Goal: Information Seeking & Learning: Learn about a topic

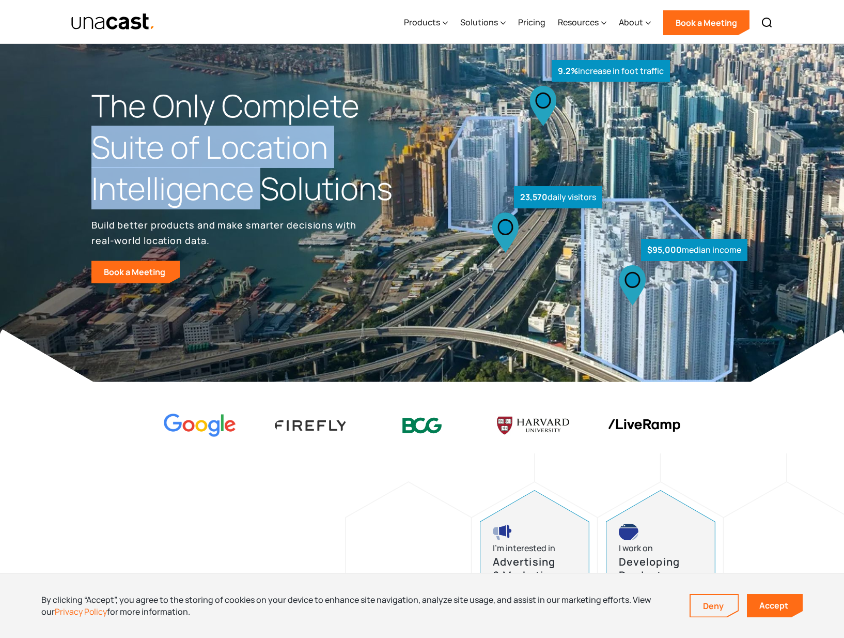
drag, startPoint x: 96, startPoint y: 144, endPoint x: 257, endPoint y: 182, distance: 166.2
click at [257, 182] on h1 "The Only Complete Suite of Location Intelligence Solutions" at bounding box center [256, 146] width 331 height 123
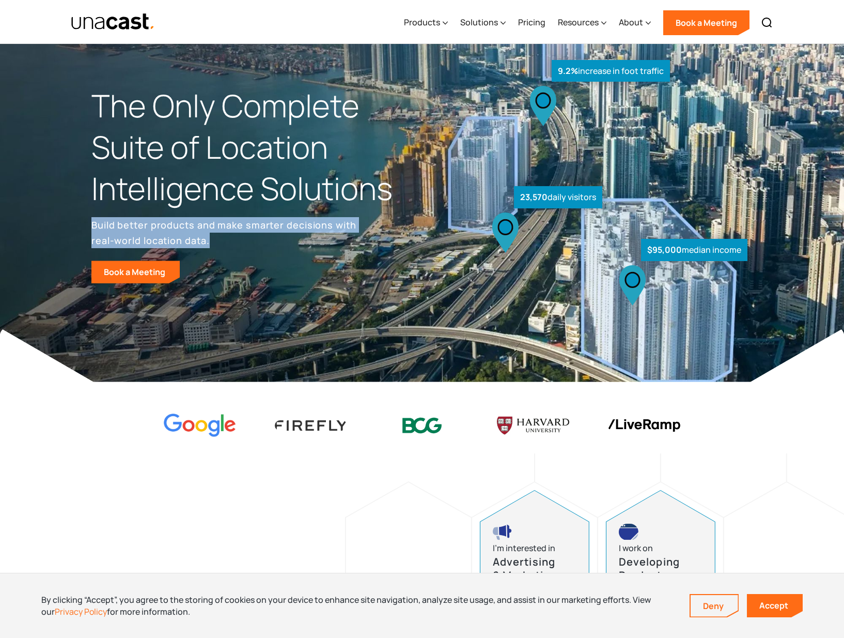
drag, startPoint x: 97, startPoint y: 226, endPoint x: 253, endPoint y: 234, distance: 156.2
click at [253, 234] on p "Build better products and make smarter decisions with real-world location data." at bounding box center [225, 232] width 269 height 31
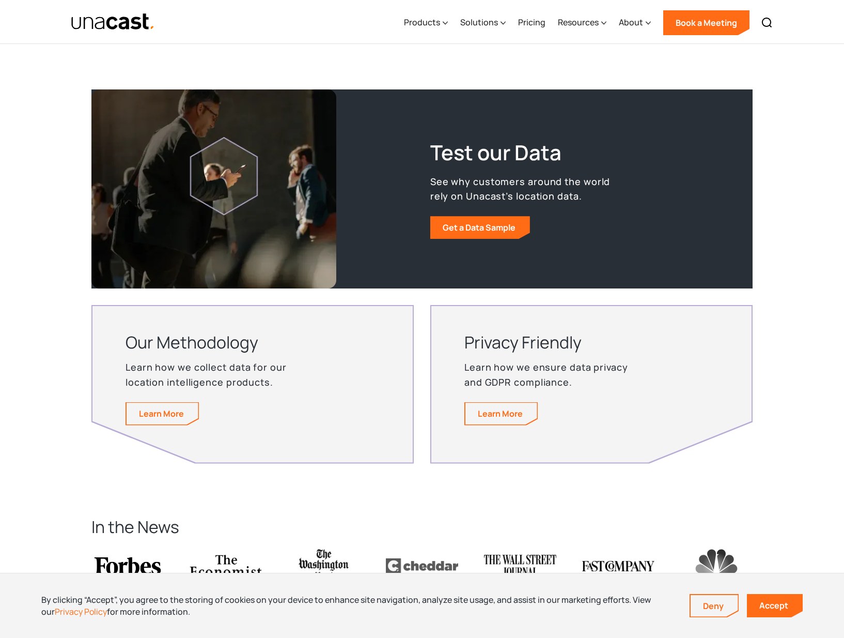
scroll to position [1602, 0]
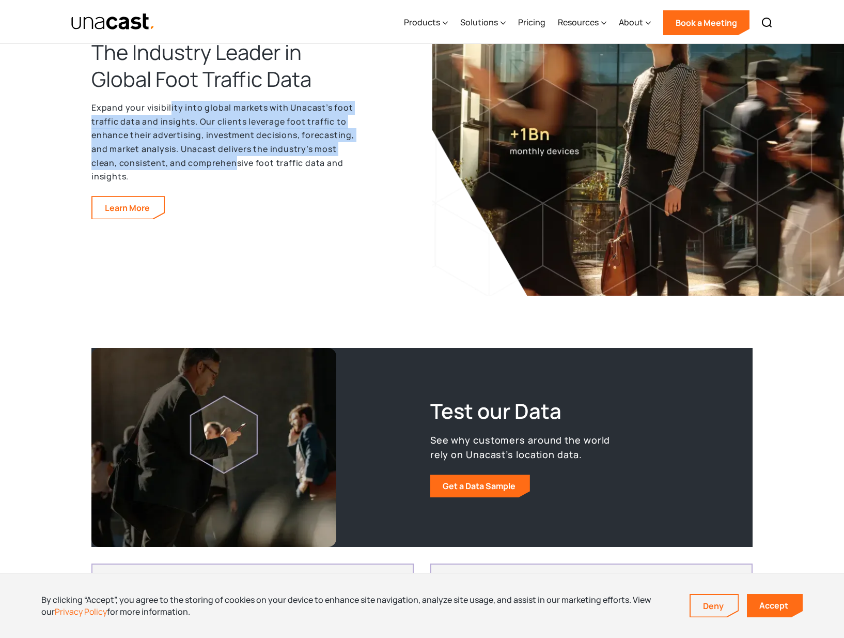
drag, startPoint x: 169, startPoint y: 99, endPoint x: 235, endPoint y: 168, distance: 95.4
click at [235, 168] on div "The Industry Leader in Global Foot Traffic Data Expand your visibility into glo…" at bounding box center [225, 129] width 269 height 180
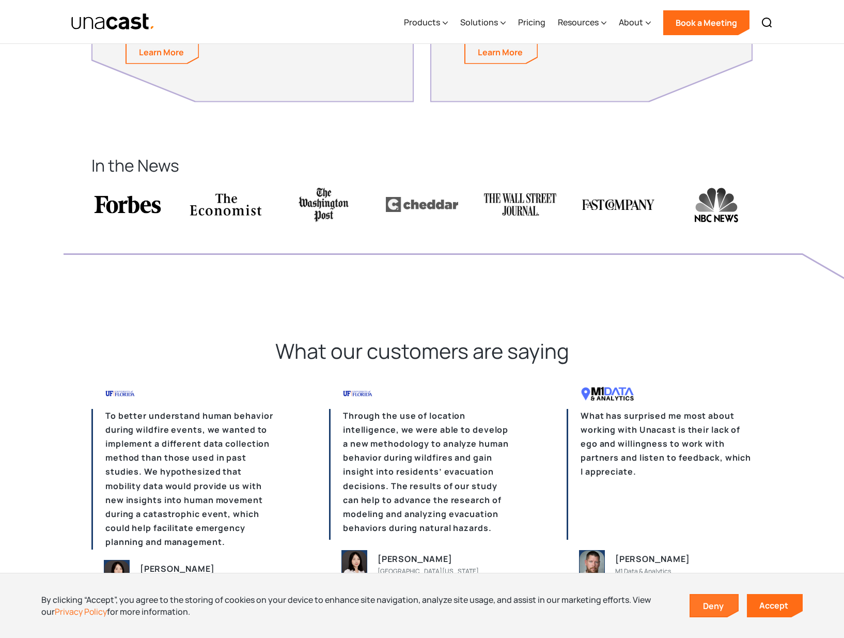
scroll to position [2222, 0]
click at [703, 605] on link "Deny" at bounding box center [715, 606] width 48 height 22
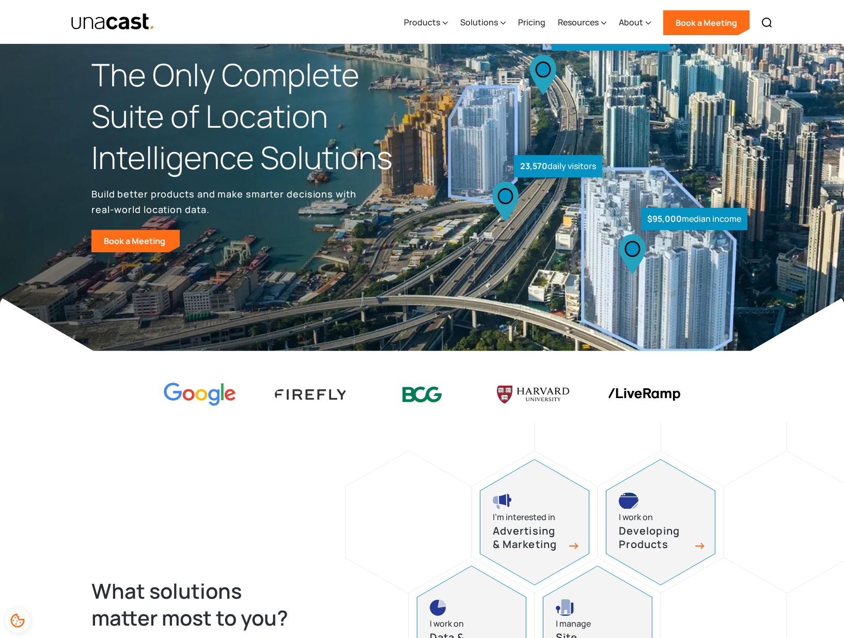
scroll to position [0, 0]
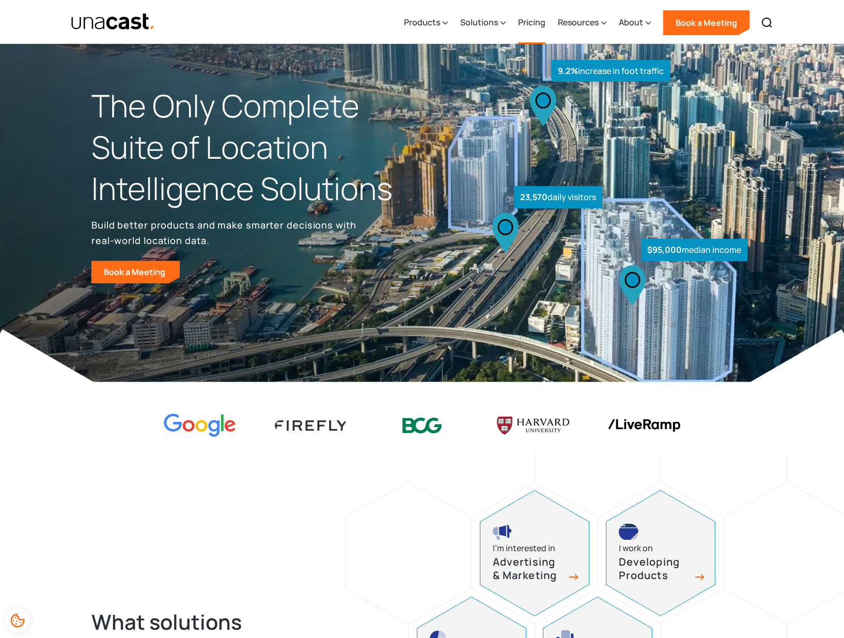
click at [539, 24] on link "Pricing" at bounding box center [531, 23] width 27 height 42
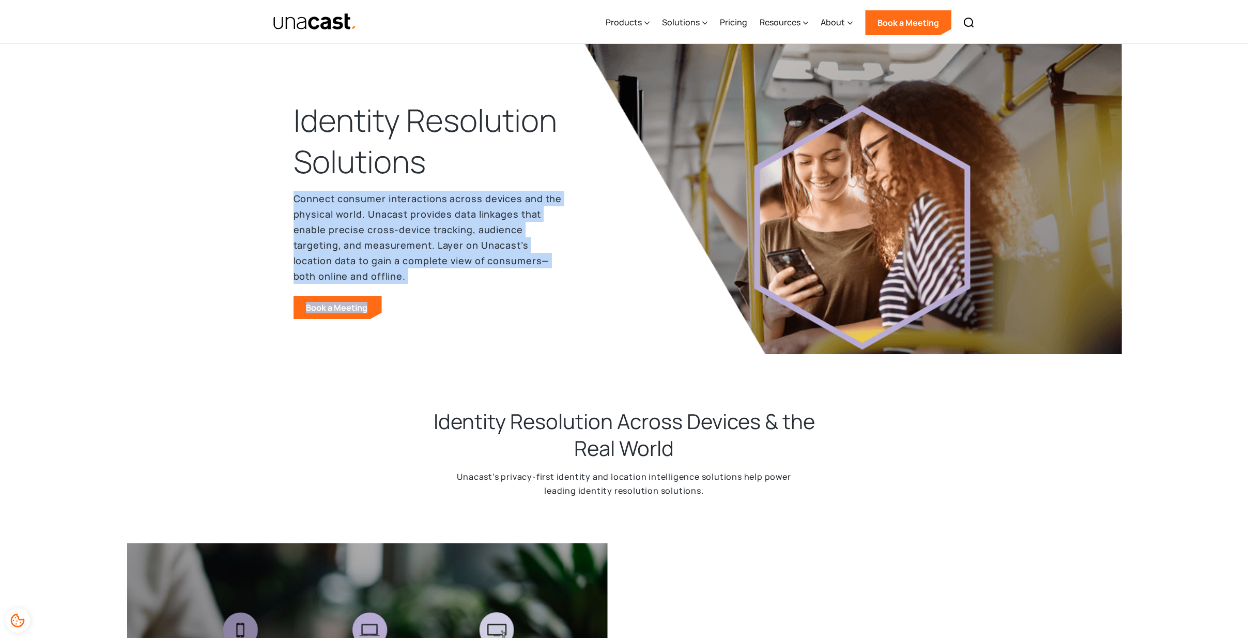
drag, startPoint x: 340, startPoint y: 208, endPoint x: 413, endPoint y: 284, distance: 105.2
click at [413, 284] on header "Identity Resolution Solutions Connect consumer interactions across devices and …" at bounding box center [624, 219] width 1248 height 351
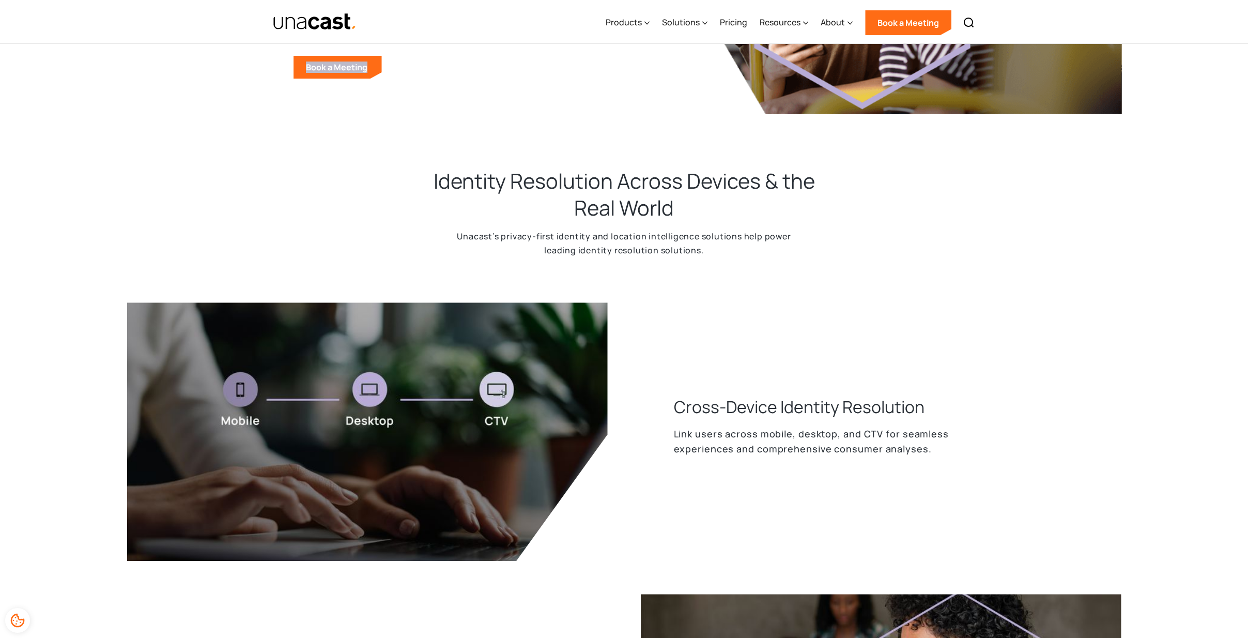
scroll to position [258, 0]
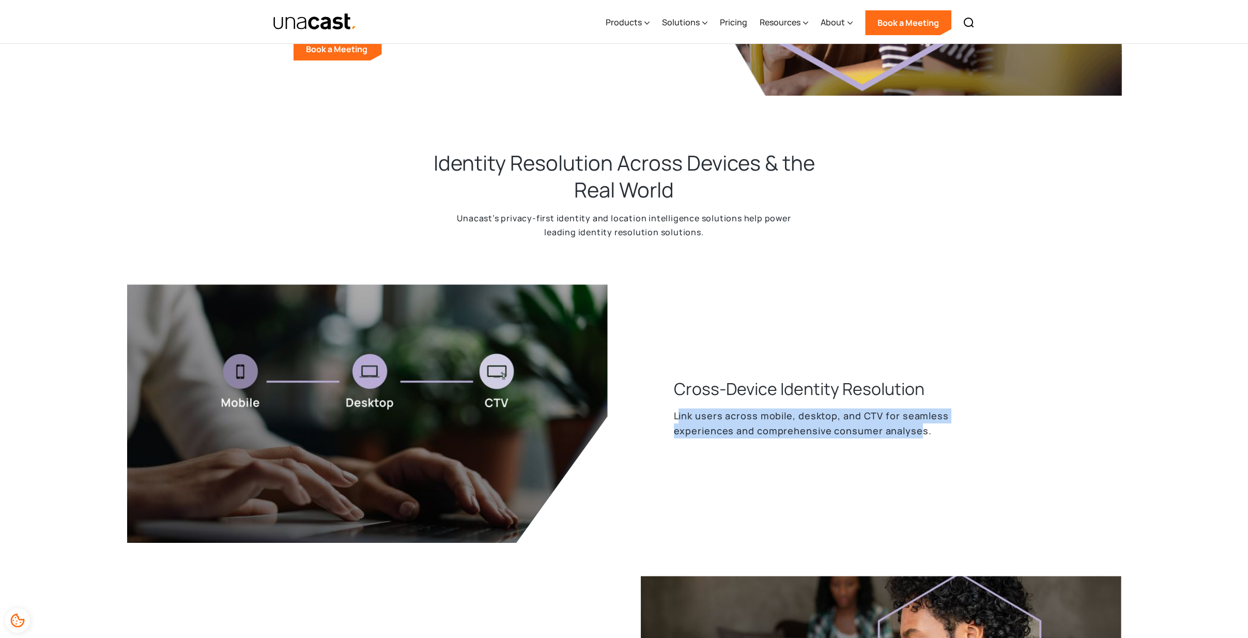
drag, startPoint x: 679, startPoint y: 416, endPoint x: 916, endPoint y: 452, distance: 239.3
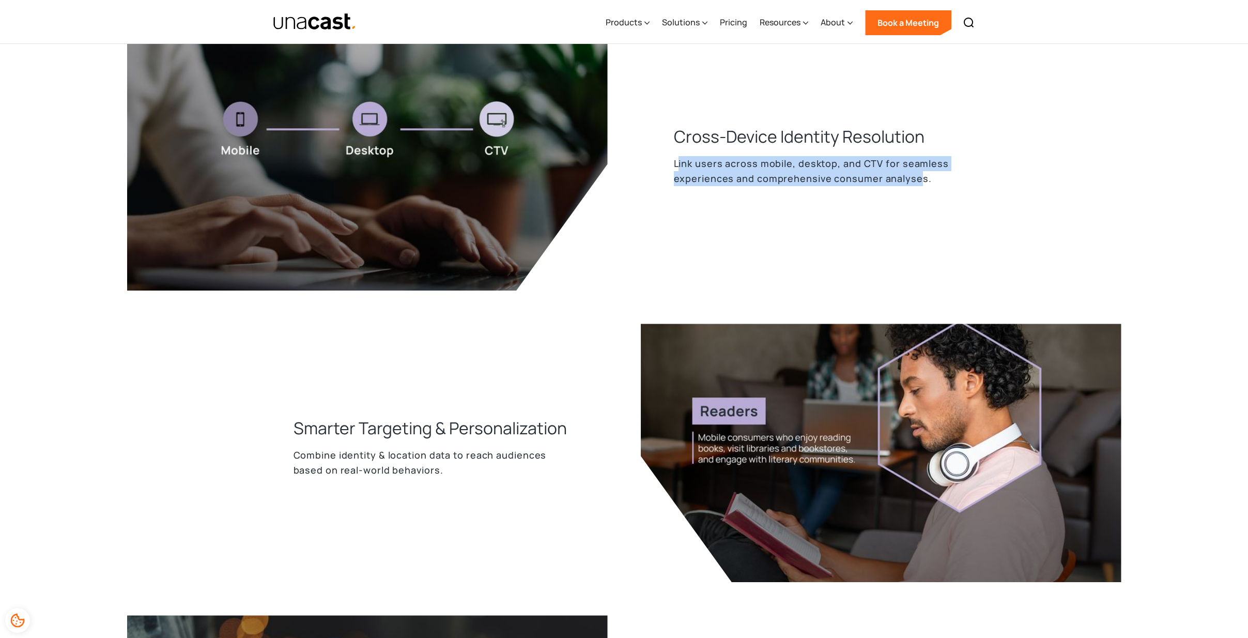
scroll to position [517, 0]
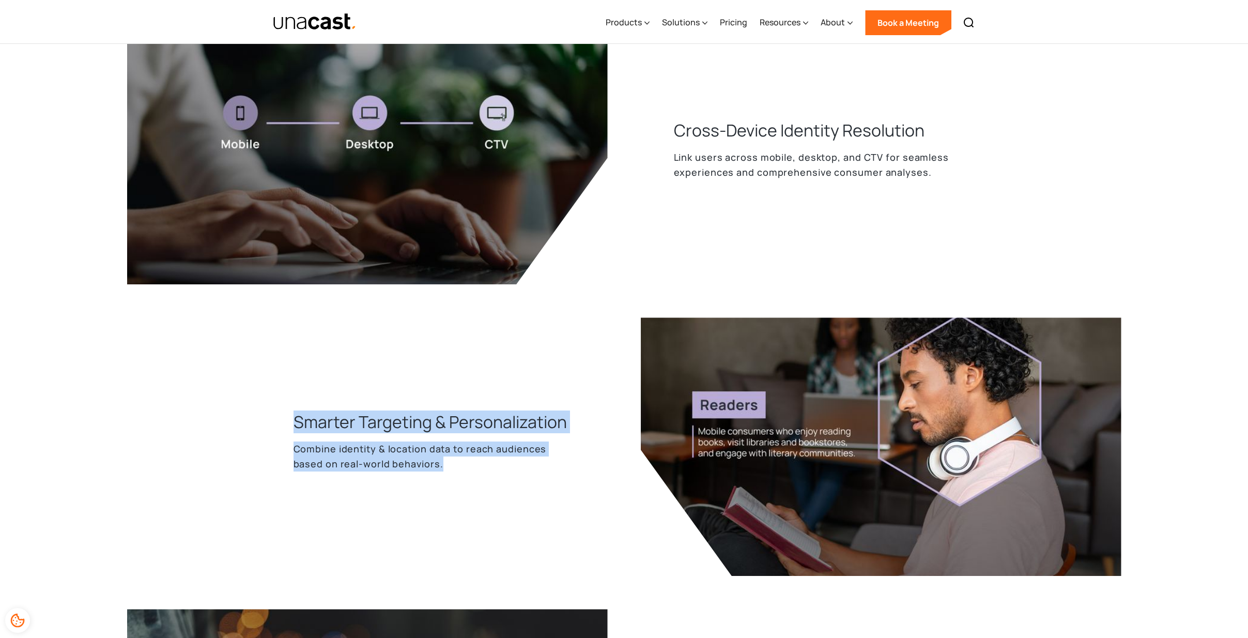
drag, startPoint x: 294, startPoint y: 421, endPoint x: 553, endPoint y: 477, distance: 264.3
click at [555, 479] on div "Smarter Targeting & Personalization Combine identity & location data to reach a…" at bounding box center [450, 446] width 314 height 73
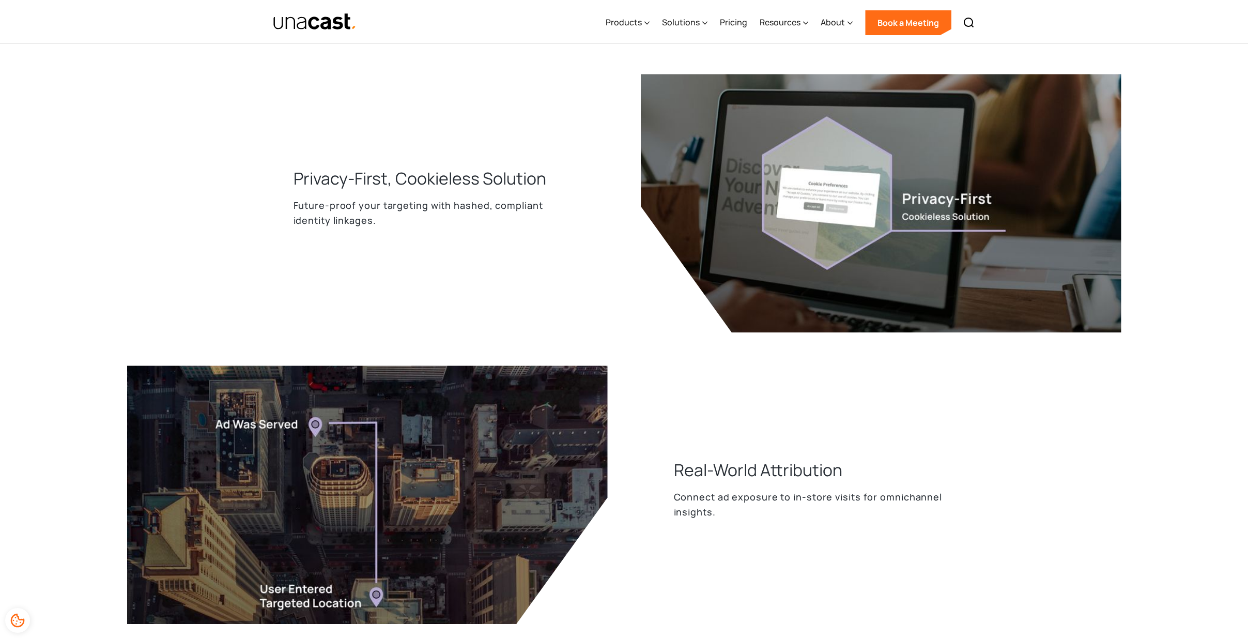
scroll to position [1343, 0]
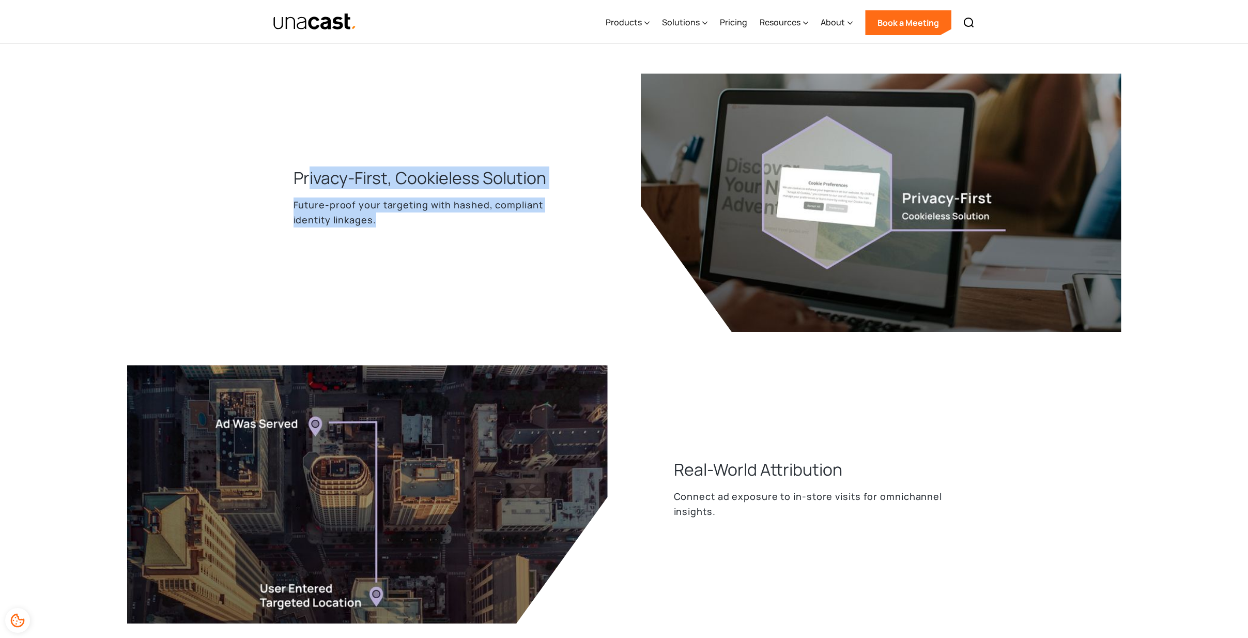
drag, startPoint x: 308, startPoint y: 193, endPoint x: 533, endPoint y: 227, distance: 227.7
click at [533, 227] on div "Privacy-First, Cookieless Solution Future-proof your targeting with hashed, com…" at bounding box center [450, 202] width 314 height 73
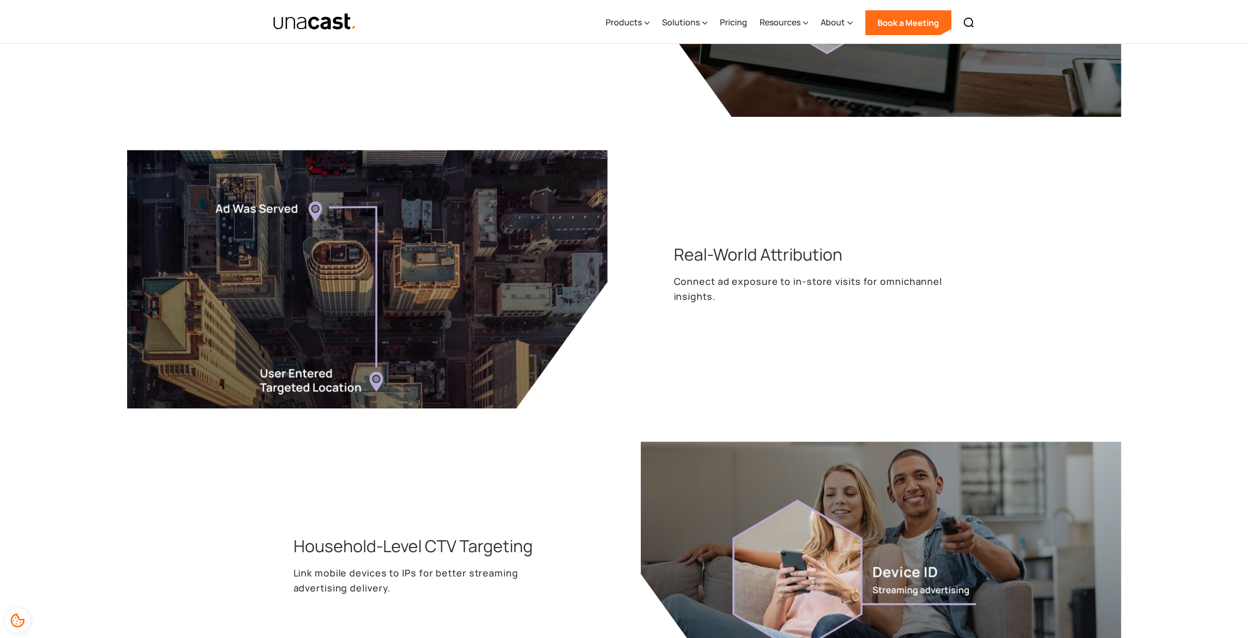
scroll to position [1602, 0]
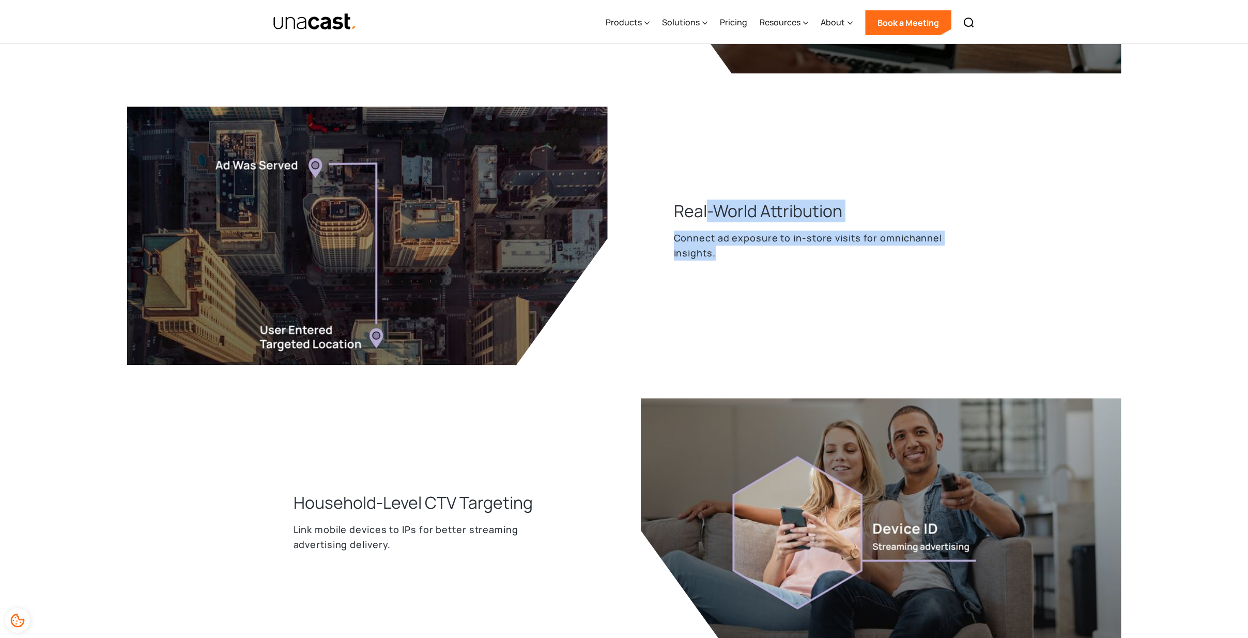
drag, startPoint x: 701, startPoint y: 211, endPoint x: 728, endPoint y: 275, distance: 70.1
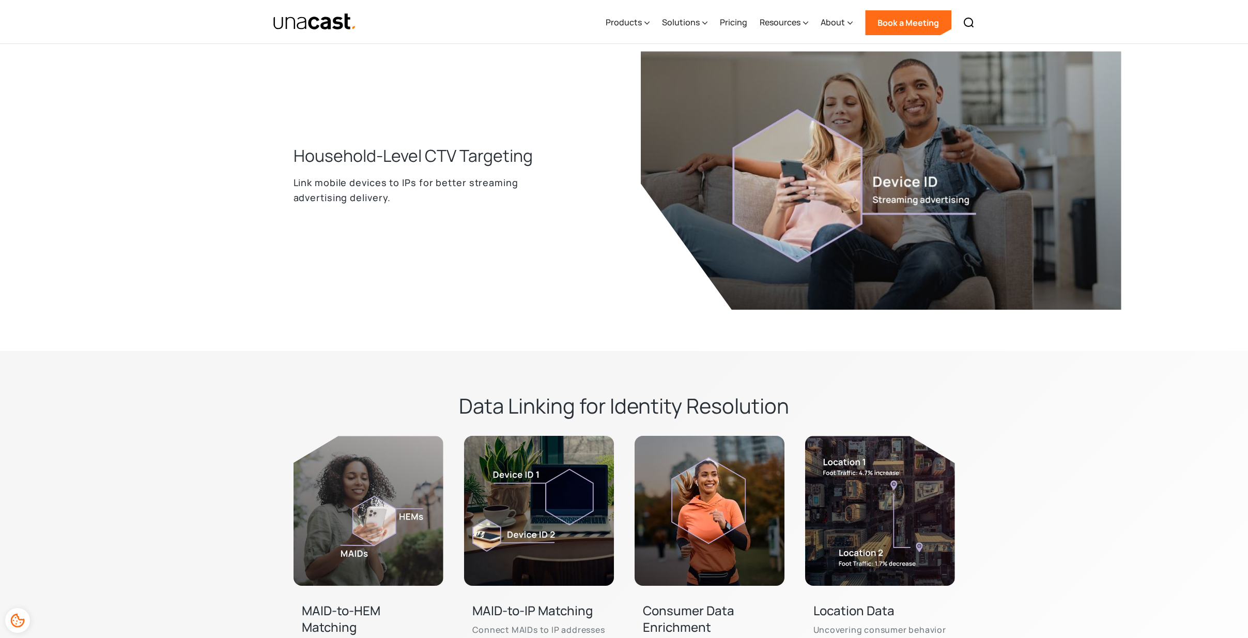
scroll to position [1963, 0]
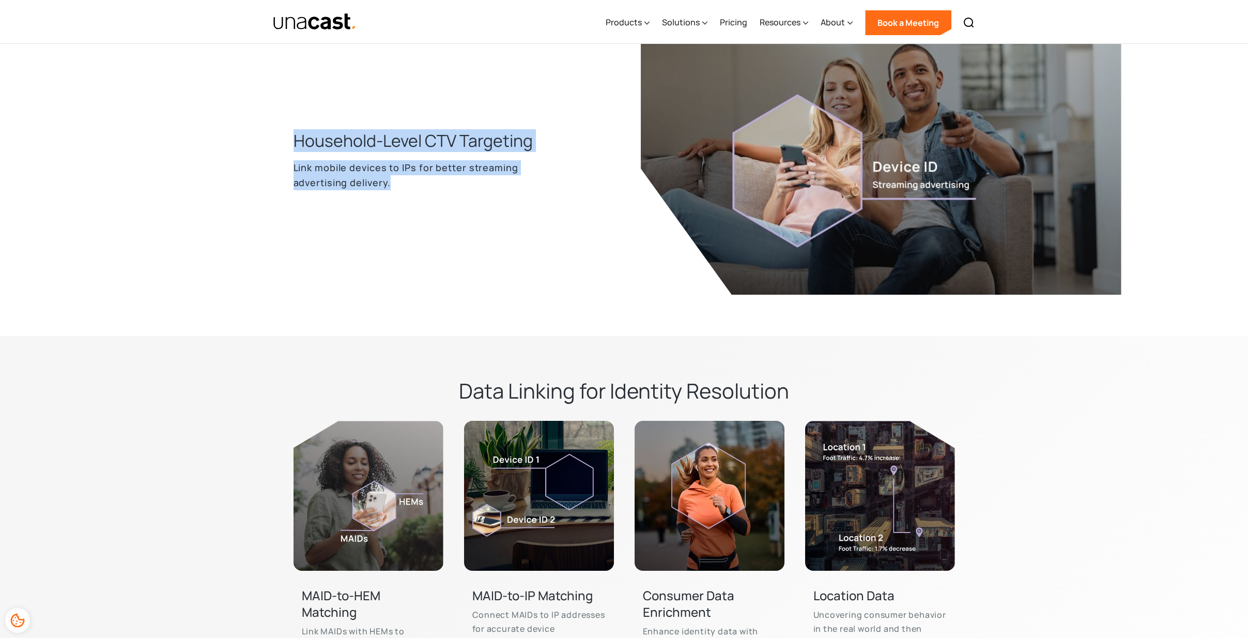
drag, startPoint x: 324, startPoint y: 144, endPoint x: 403, endPoint y: 176, distance: 85.8
click at [403, 176] on div "Household-Level CTV Targeting Link mobile devices to IPs for better streaming a…" at bounding box center [450, 165] width 314 height 73
click at [403, 176] on p "Link mobile devices to IPs for better streaming advertising delivery." at bounding box center [433, 175] width 281 height 30
drag, startPoint x: 384, startPoint y: 178, endPoint x: 293, endPoint y: 129, distance: 104.0
click at [293, 129] on div "Household-Level CTV Targeting Link mobile devices to IPs for better streaming a…" at bounding box center [450, 165] width 314 height 73
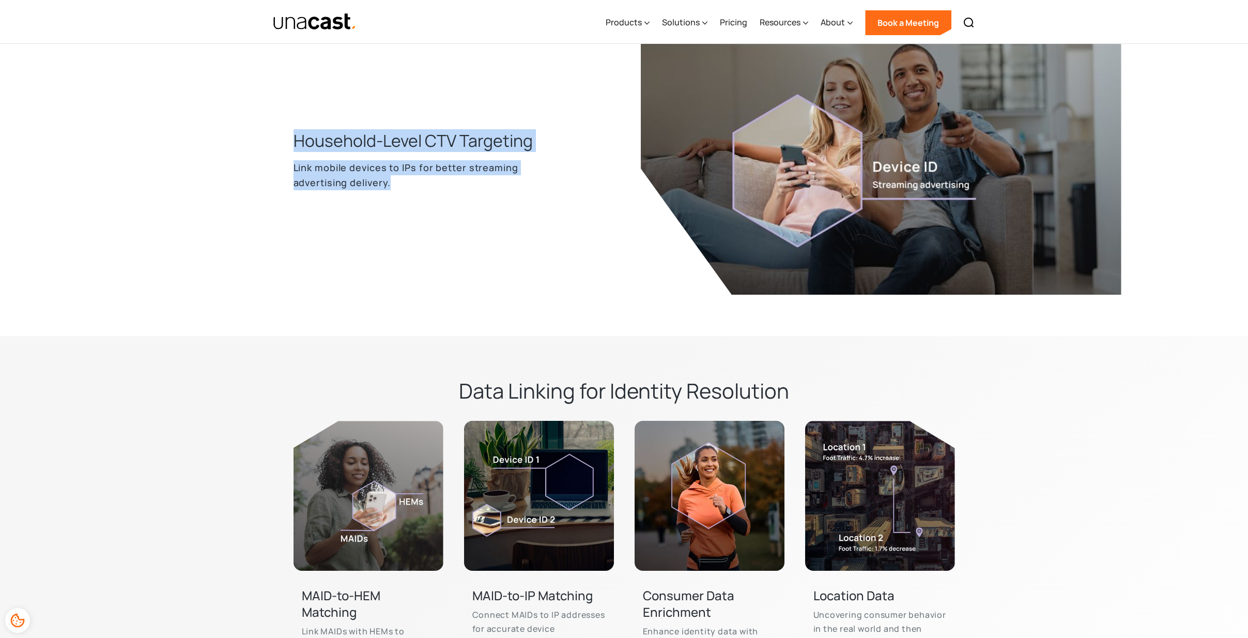
click at [293, 135] on h3 "Household-Level CTV Targeting" at bounding box center [412, 140] width 239 height 23
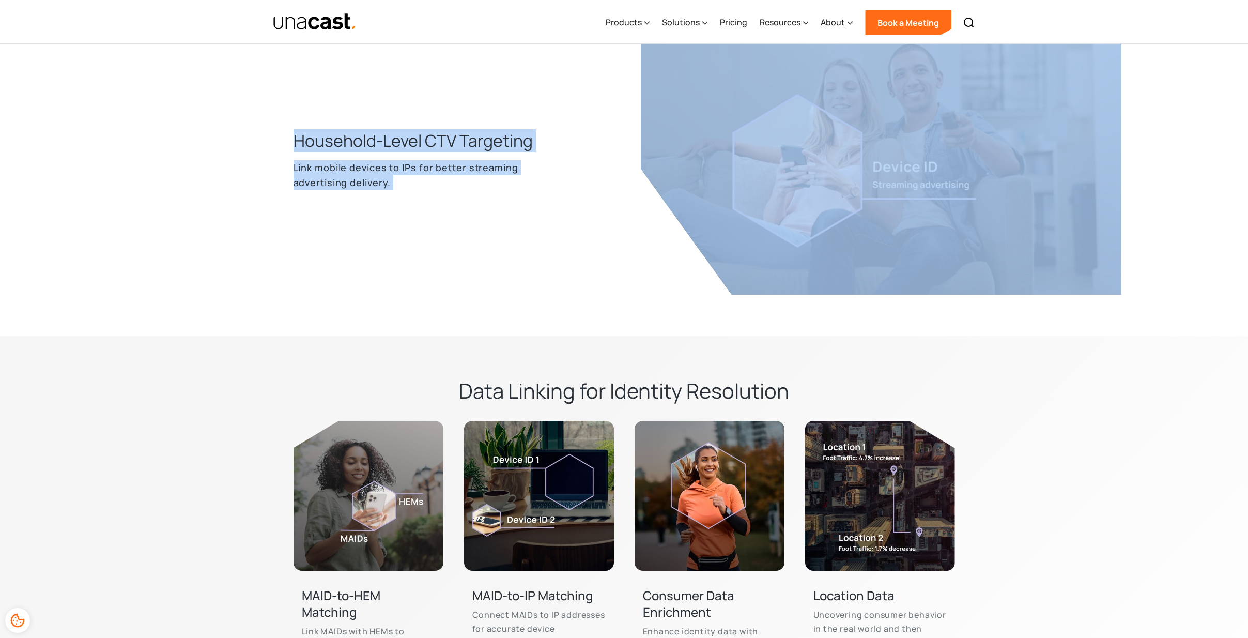
drag, startPoint x: 293, startPoint y: 135, endPoint x: 345, endPoint y: 181, distance: 69.5
click at [345, 181] on div "Household-Level CTV Targeting Link mobile devices to IPs for better streaming a…" at bounding box center [450, 165] width 314 height 73
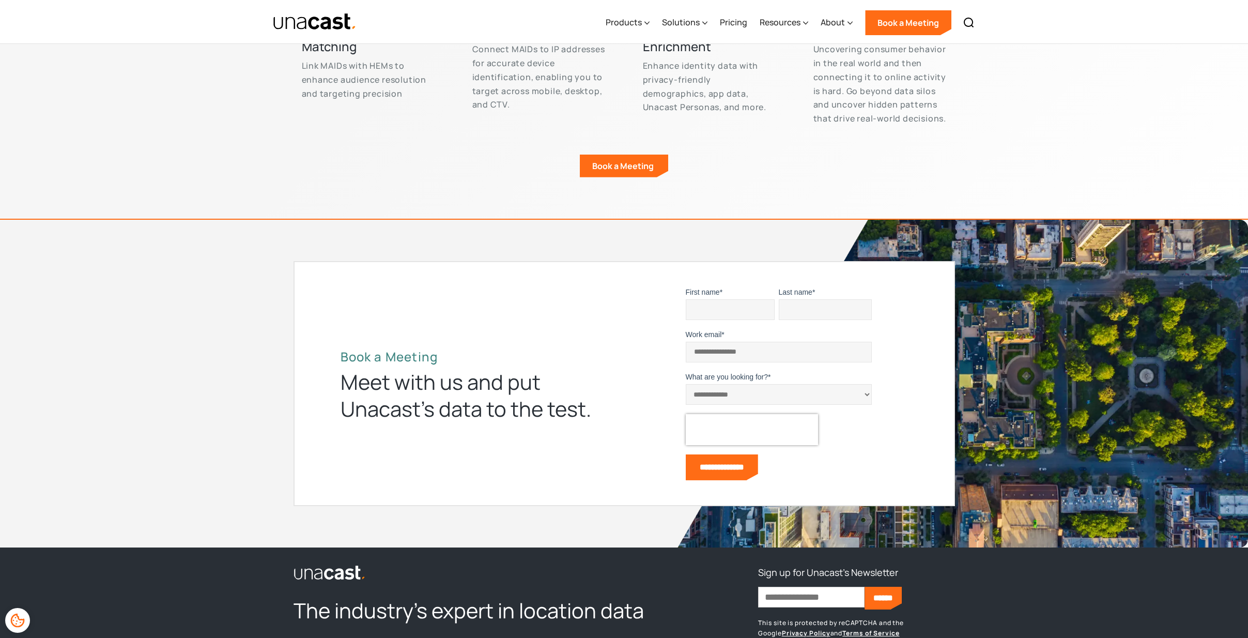
scroll to position [2635, 0]
